Goal: Information Seeking & Learning: Learn about a topic

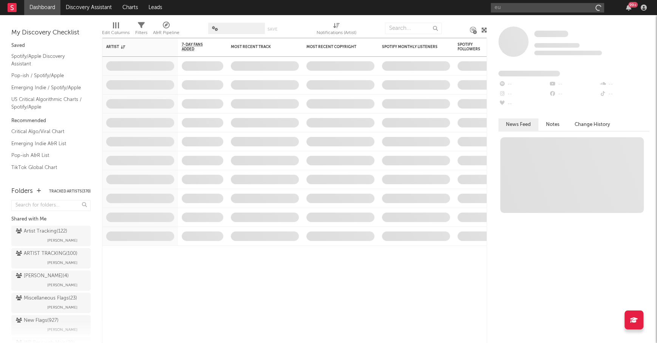
type input "e"
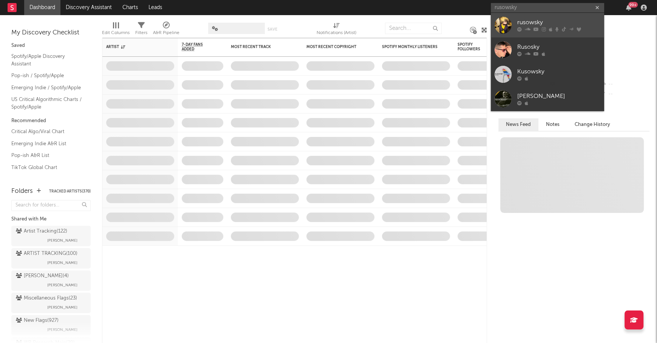
type input "rusowsky"
click at [545, 23] on div "rusowsky" at bounding box center [558, 22] width 83 height 9
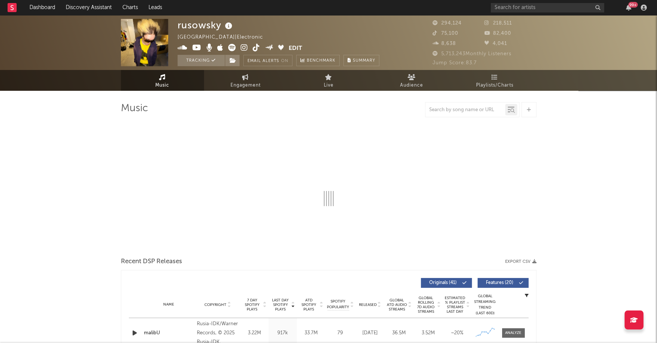
select select "6m"
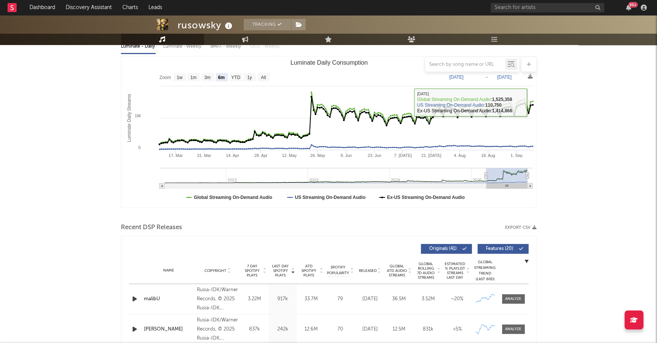
scroll to position [157, 0]
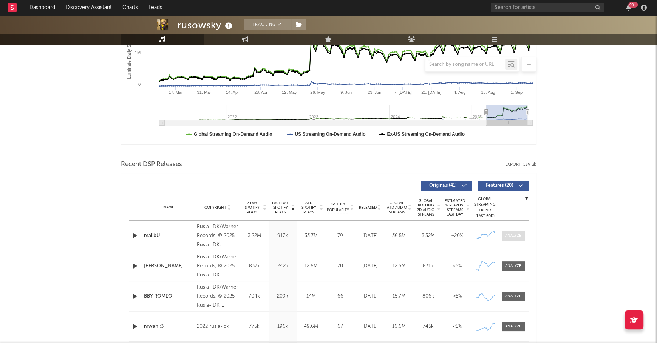
click at [510, 235] on div at bounding box center [513, 236] width 16 height 6
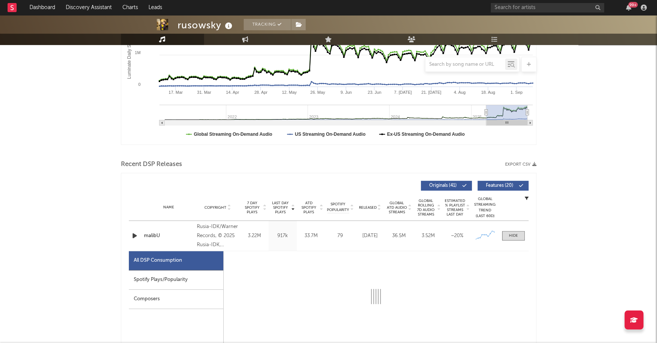
select select "1w"
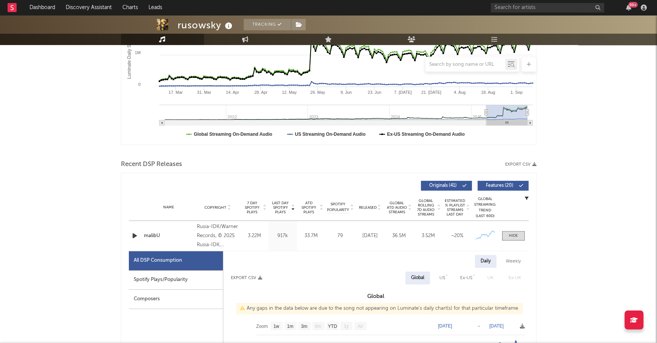
scroll to position [265, 0]
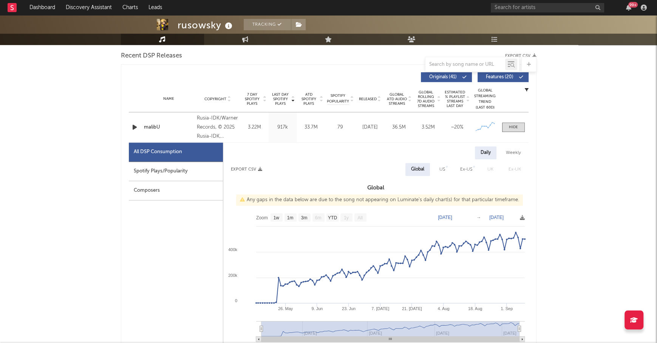
click at [179, 171] on div "Spotify Plays/Popularity" at bounding box center [176, 171] width 94 height 19
select select "1w"
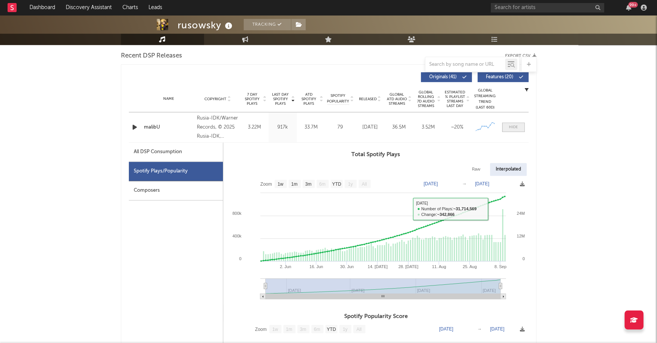
click at [507, 128] on span at bounding box center [513, 126] width 23 height 9
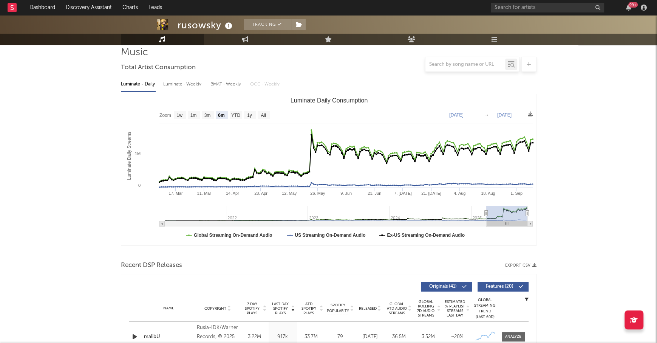
scroll to position [0, 0]
